Goal: Information Seeking & Learning: Learn about a topic

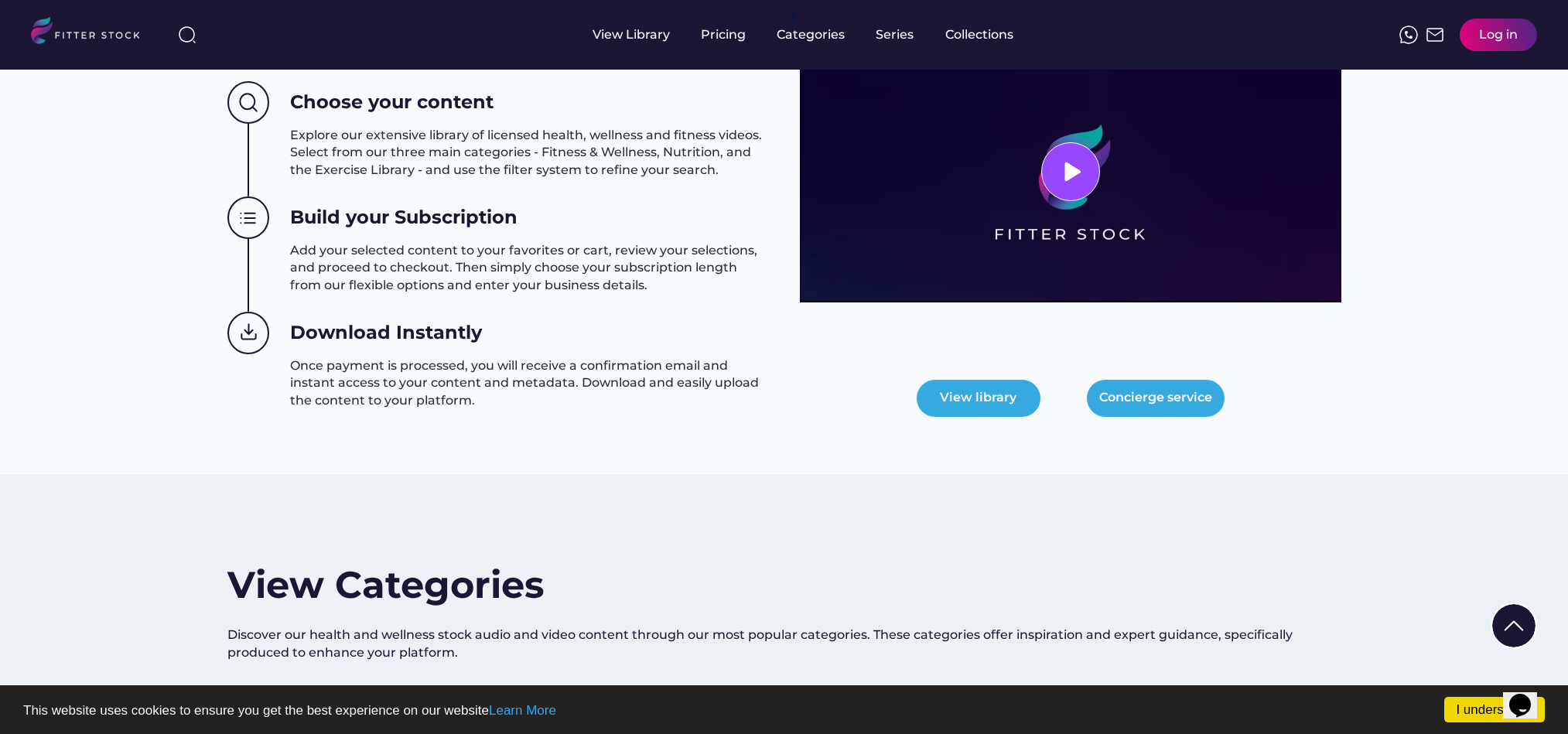
scroll to position [689, 0]
click at [727, 37] on div "Pricing" at bounding box center [723, 35] width 45 height 17
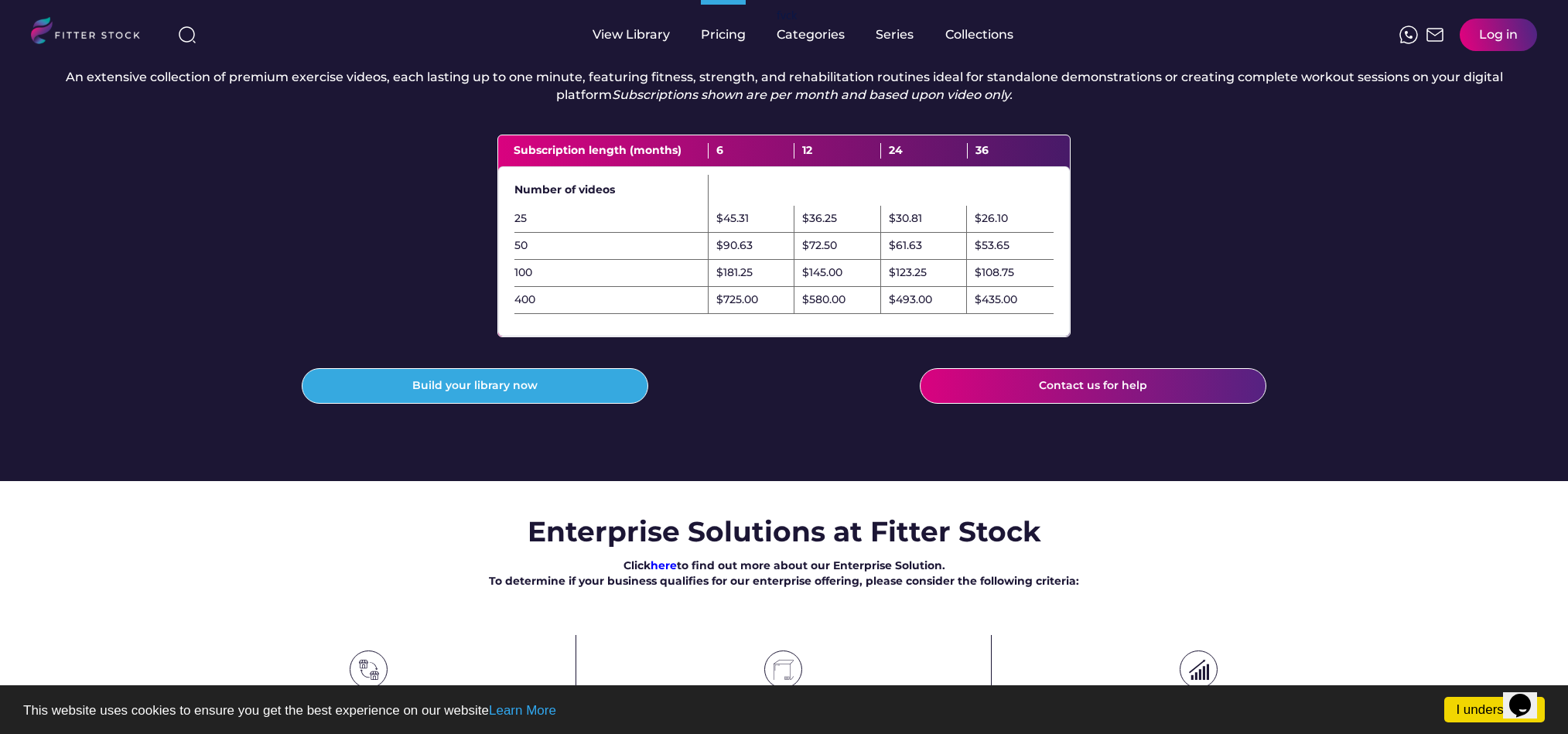
scroll to position [455, 0]
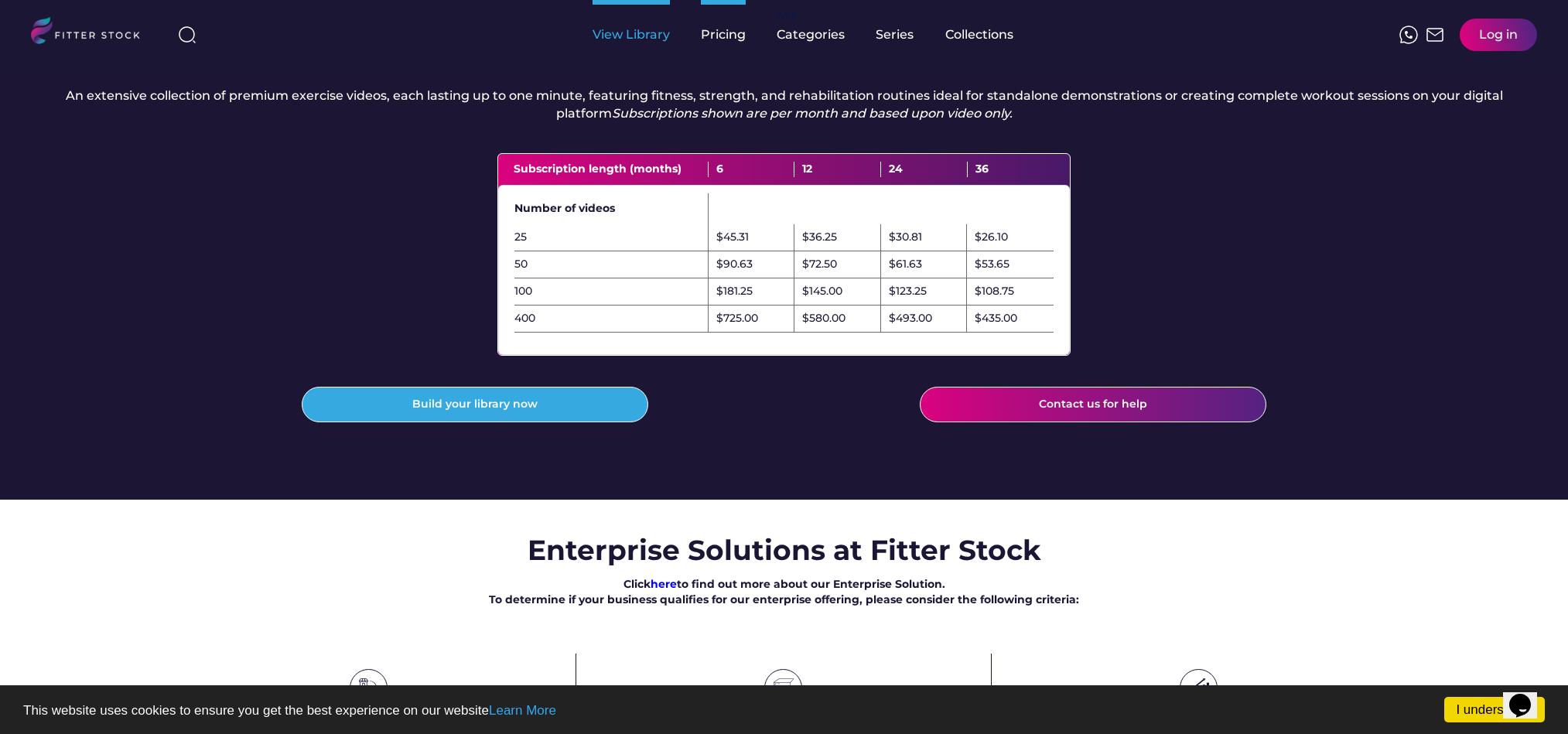
click at [644, 33] on div "View Library" at bounding box center [630, 35] width 78 height 17
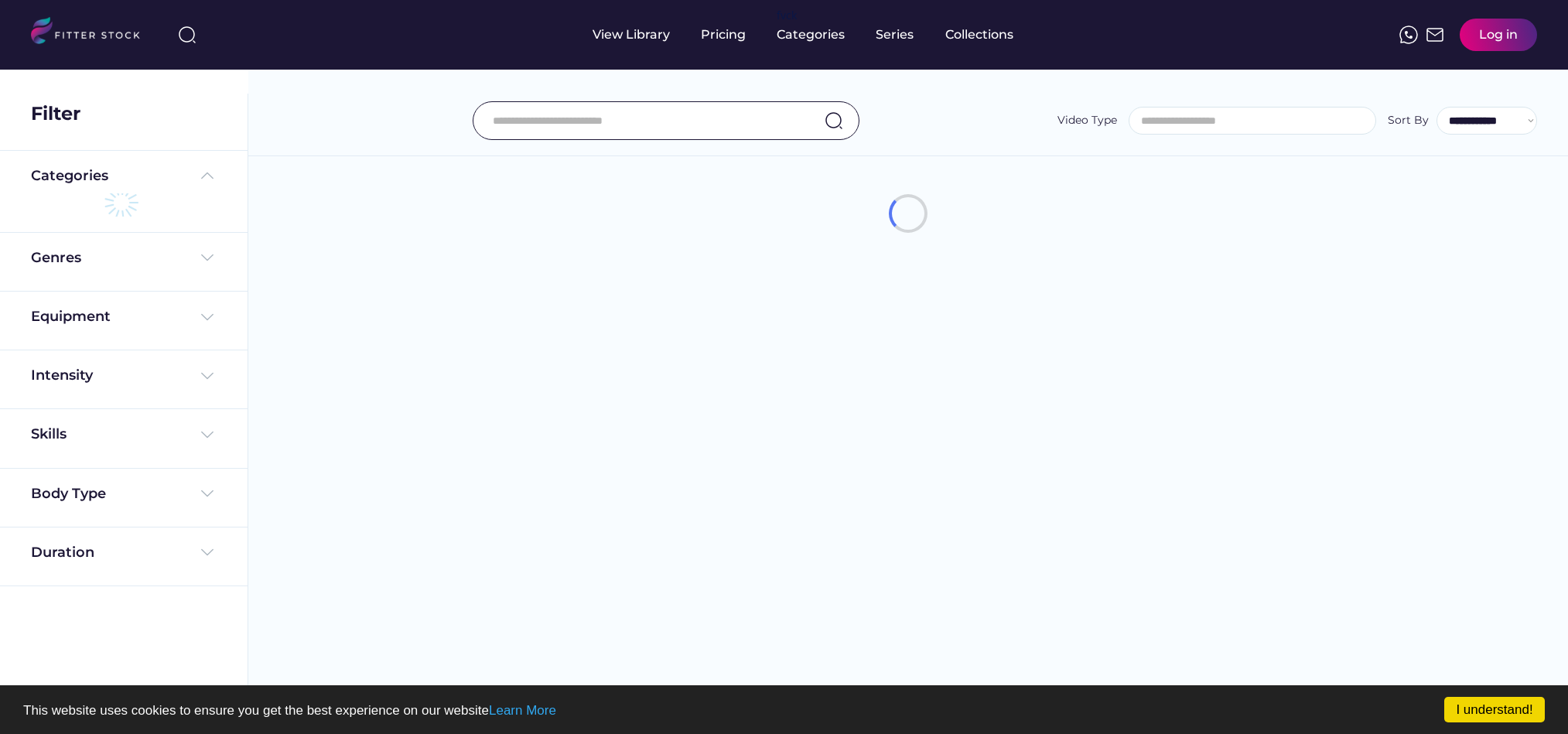
select select
select select "**********"
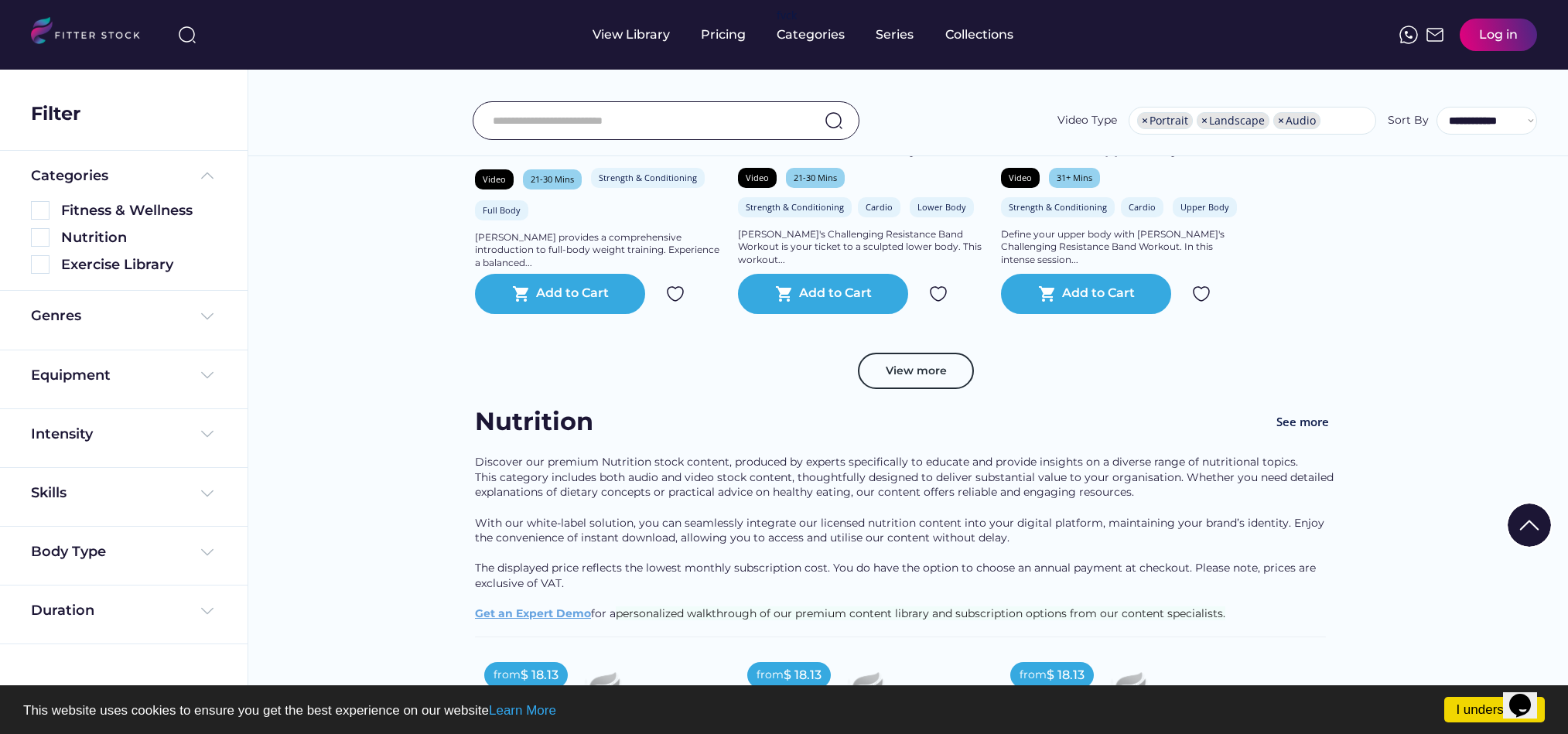
scroll to position [2908, 0]
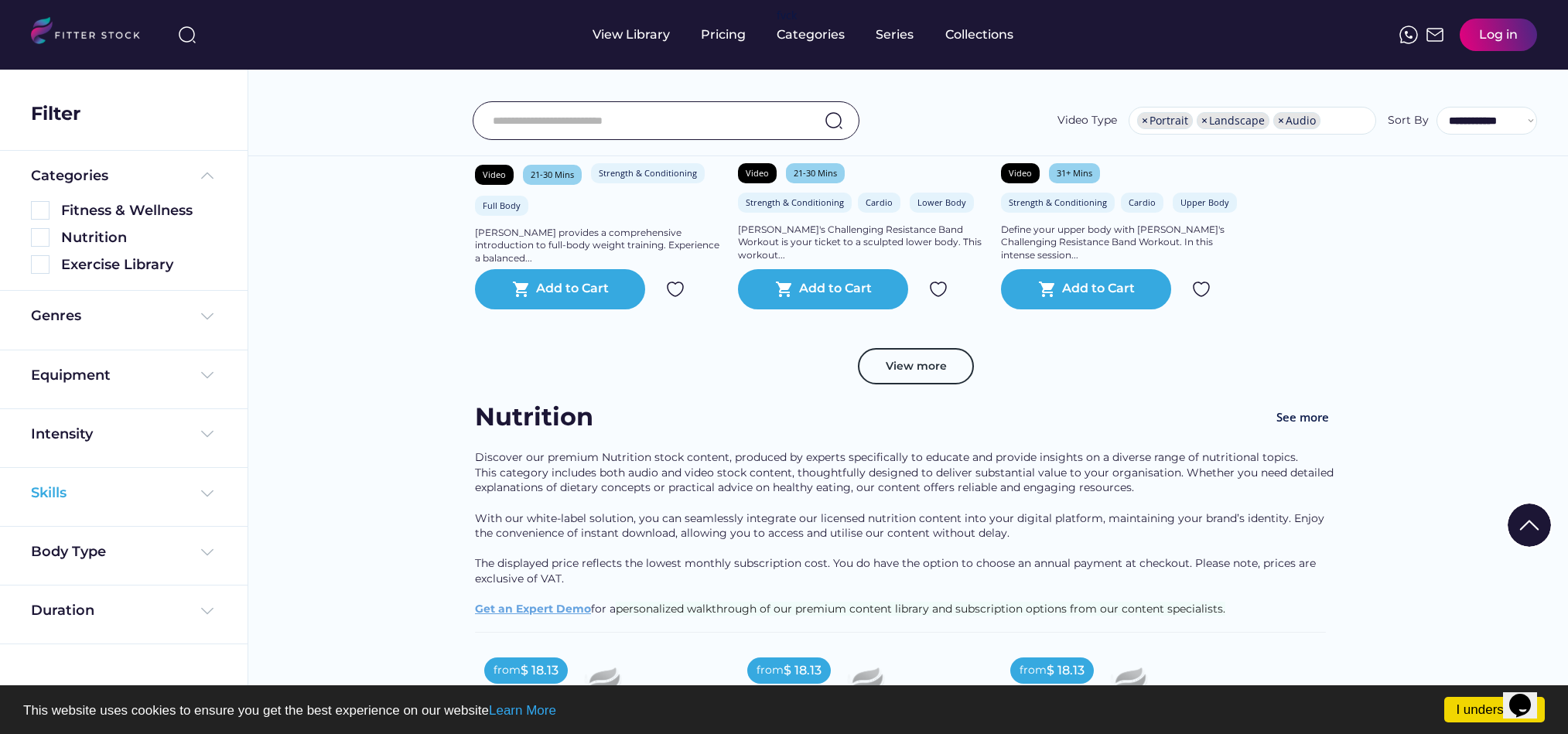
click at [208, 490] on img at bounding box center [207, 494] width 18 height 18
drag, startPoint x: 45, startPoint y: 204, endPoint x: 62, endPoint y: 207, distance: 17.3
click at [46, 204] on img at bounding box center [40, 210] width 18 height 18
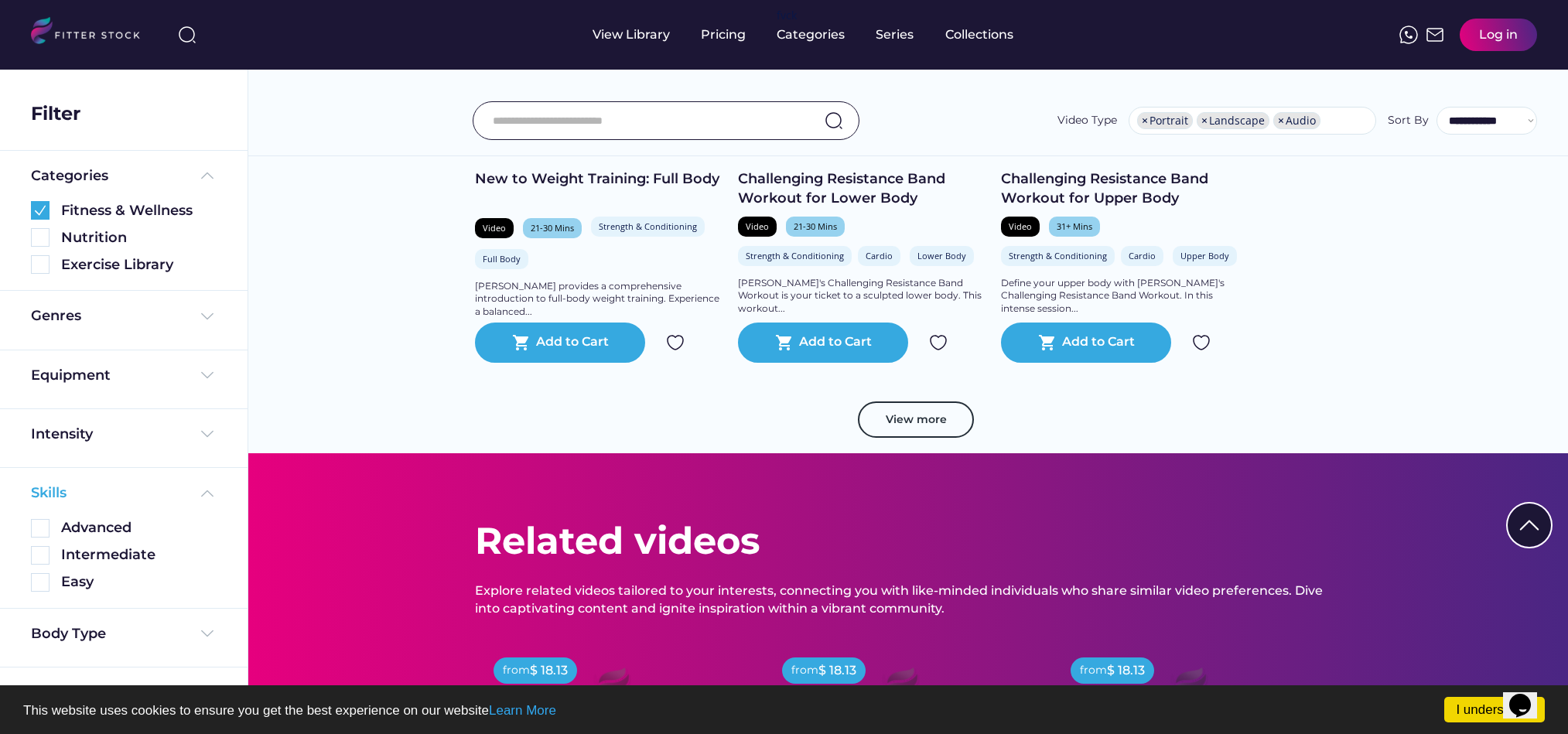
scroll to position [2848, 0]
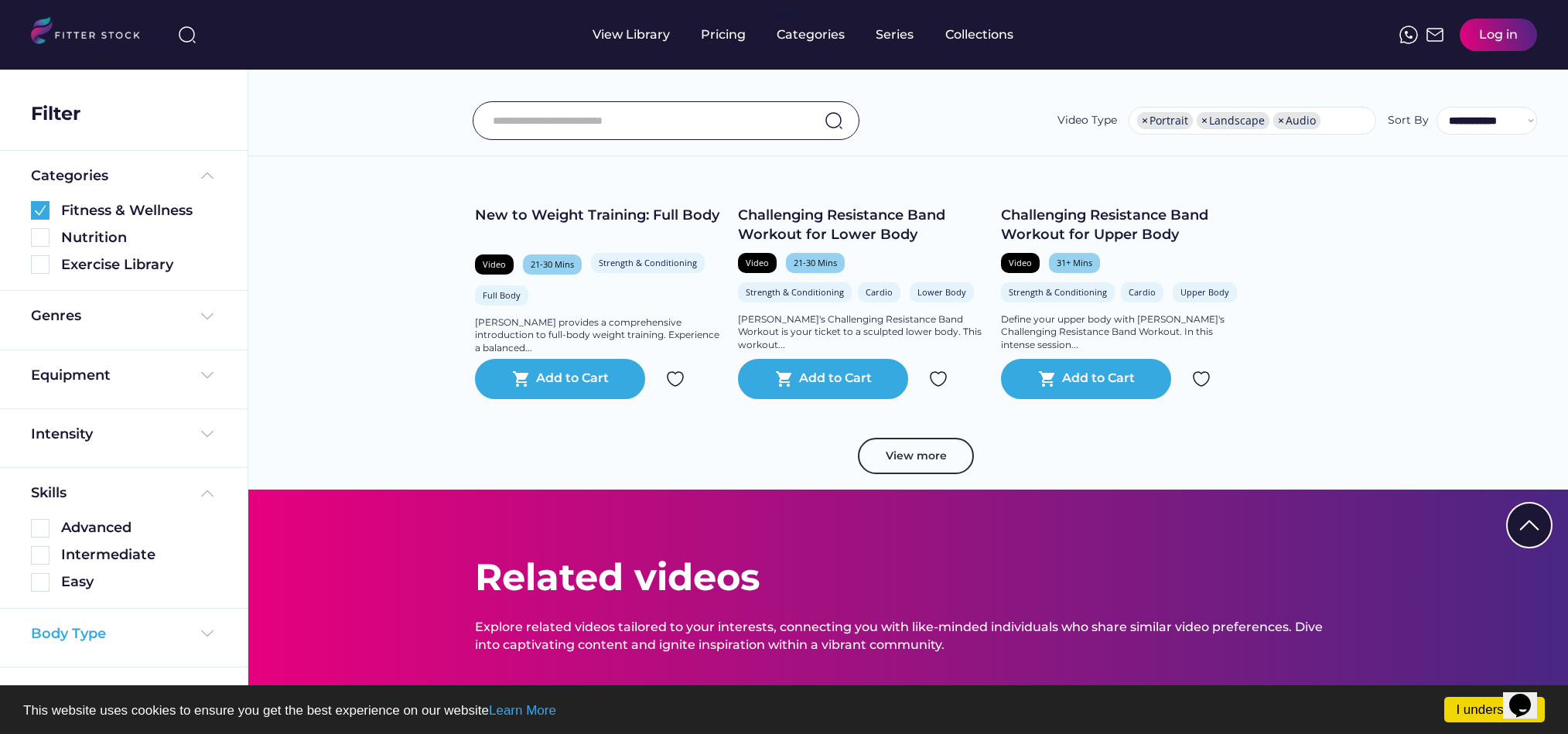
click at [208, 631] on img at bounding box center [207, 633] width 18 height 18
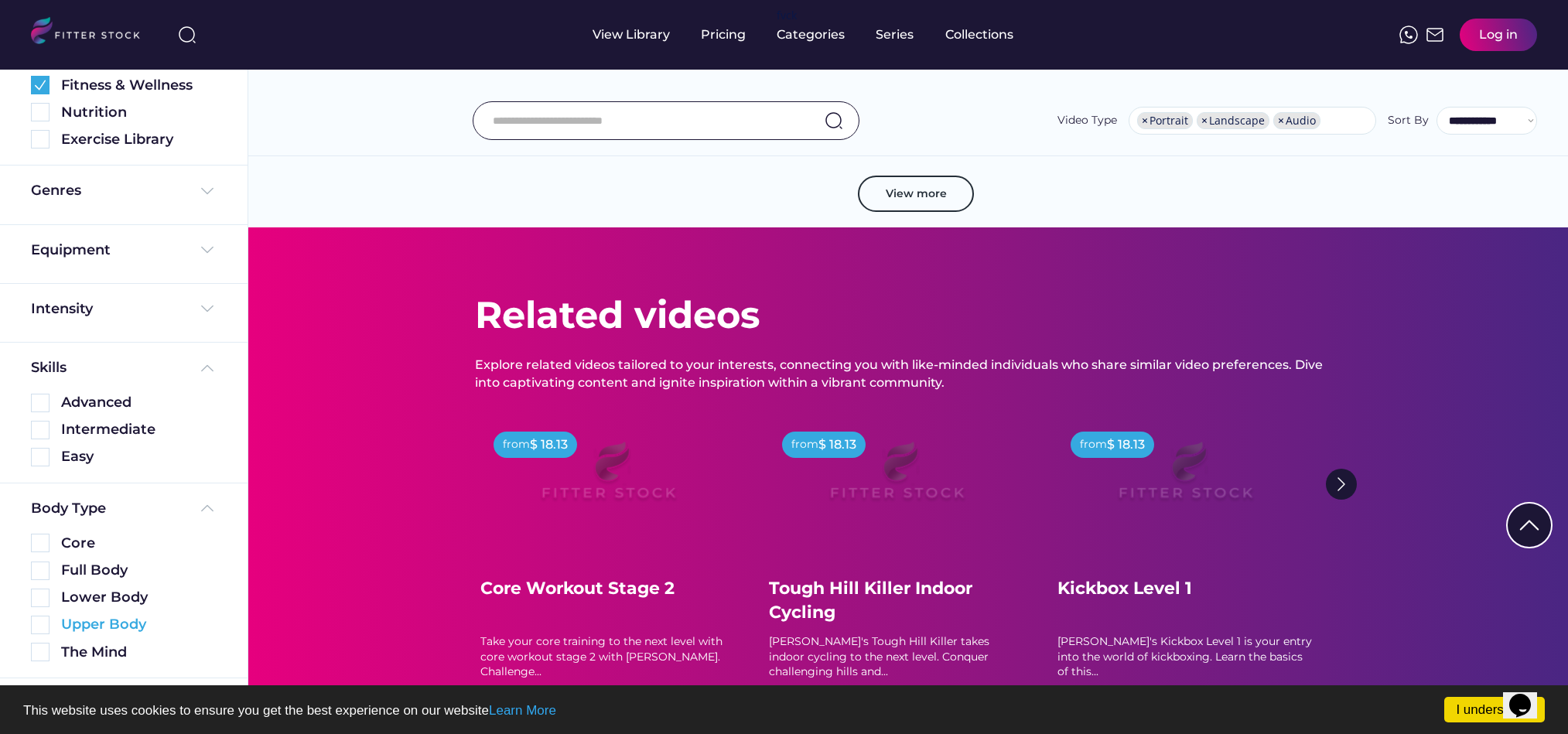
scroll to position [3112, 0]
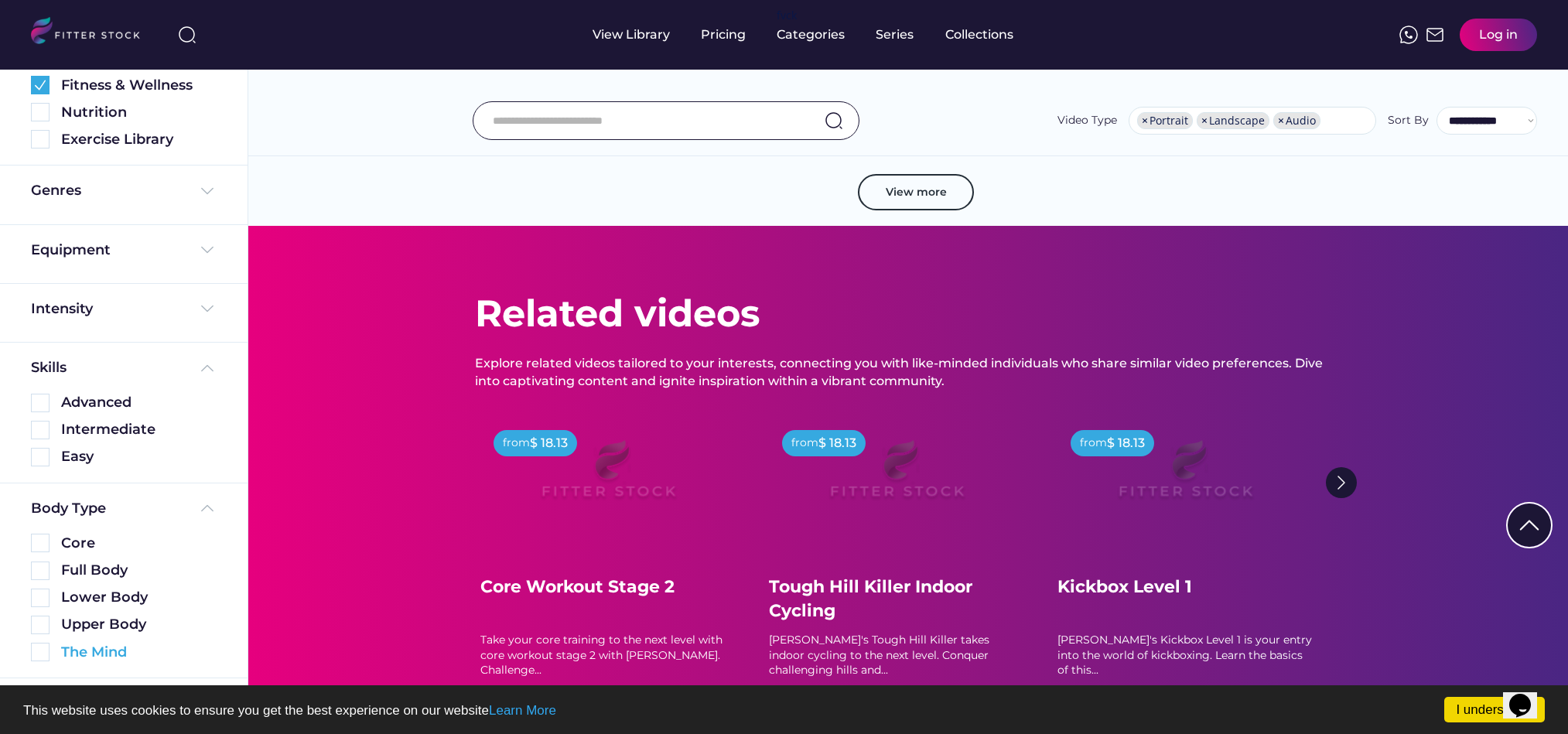
click at [37, 649] on img at bounding box center [40, 652] width 18 height 18
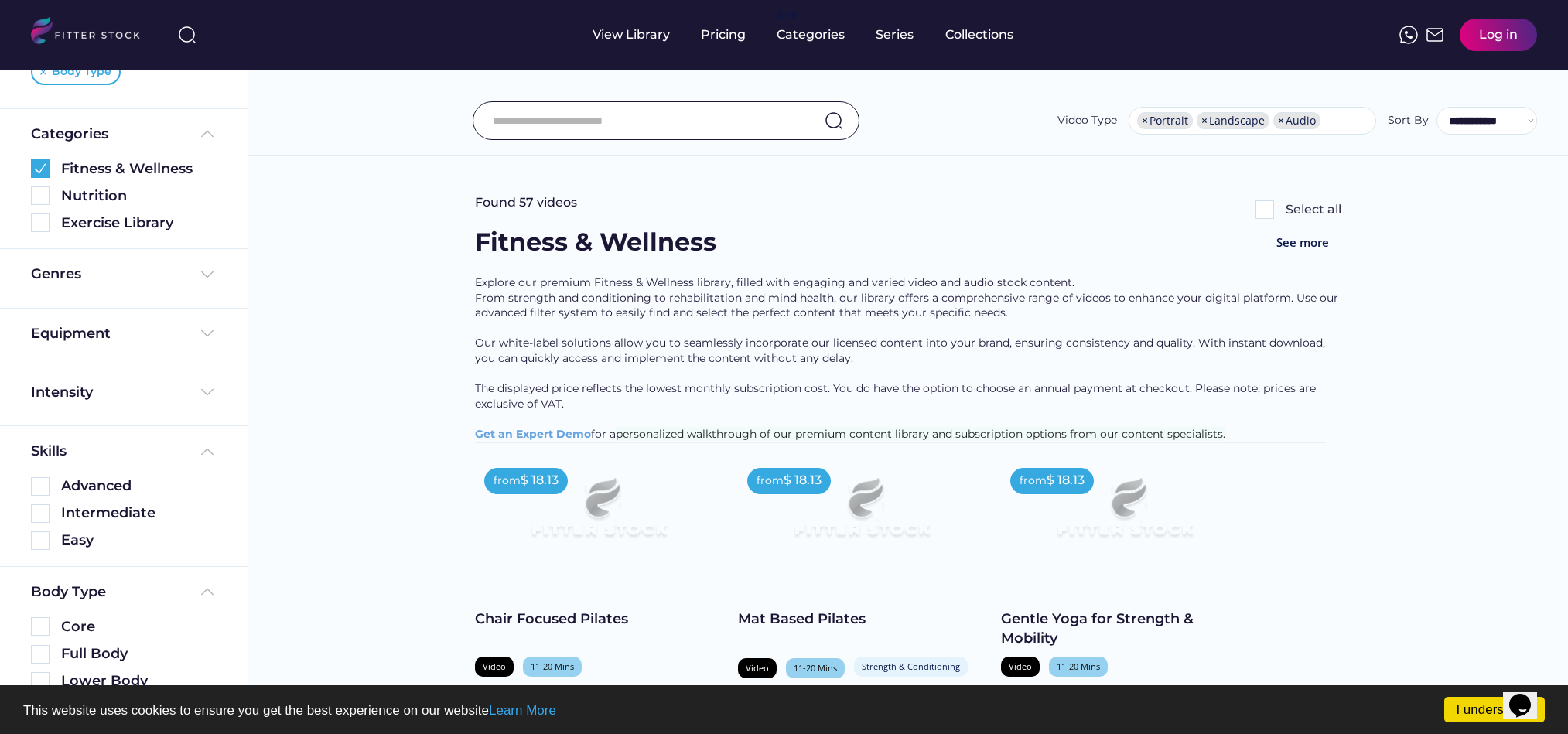
scroll to position [0, 0]
